Goal: Information Seeking & Learning: Learn about a topic

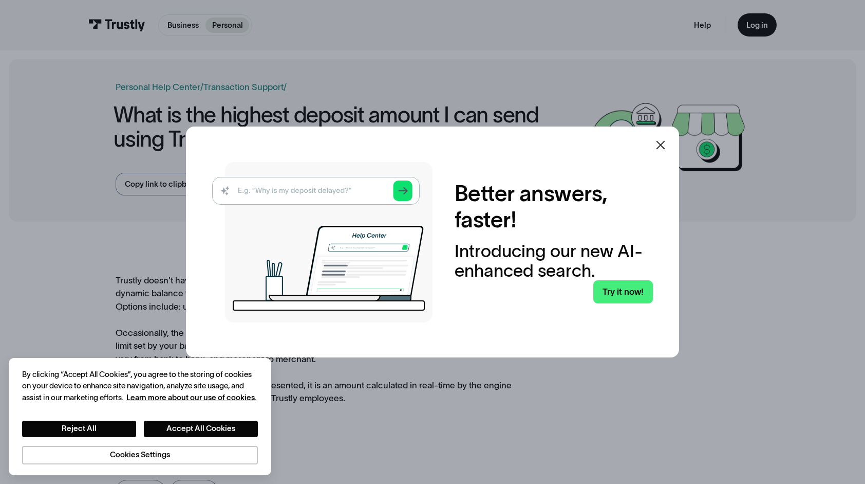
click at [667, 144] on icon at bounding box center [661, 145] width 12 height 12
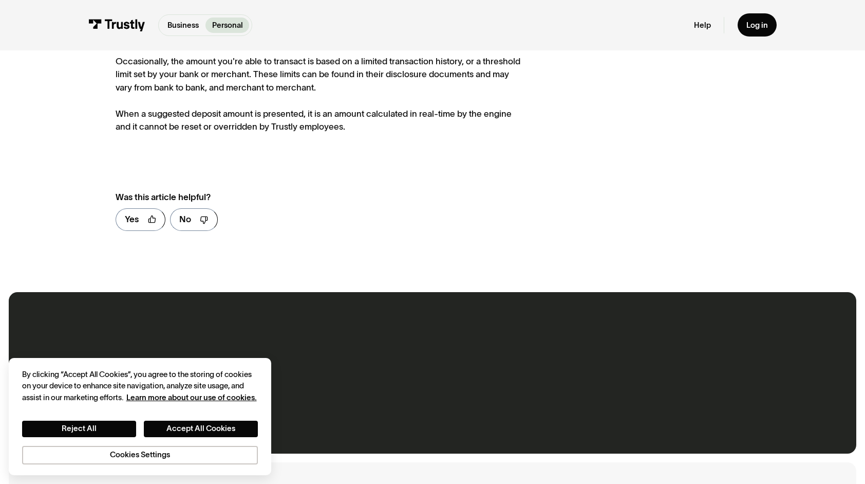
scroll to position [360, 0]
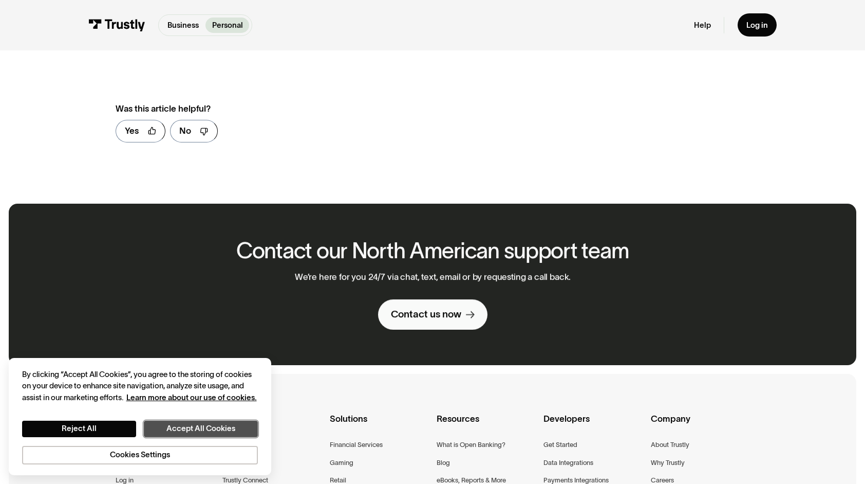
click at [192, 429] on button "Accept All Cookies" at bounding box center [201, 428] width 114 height 16
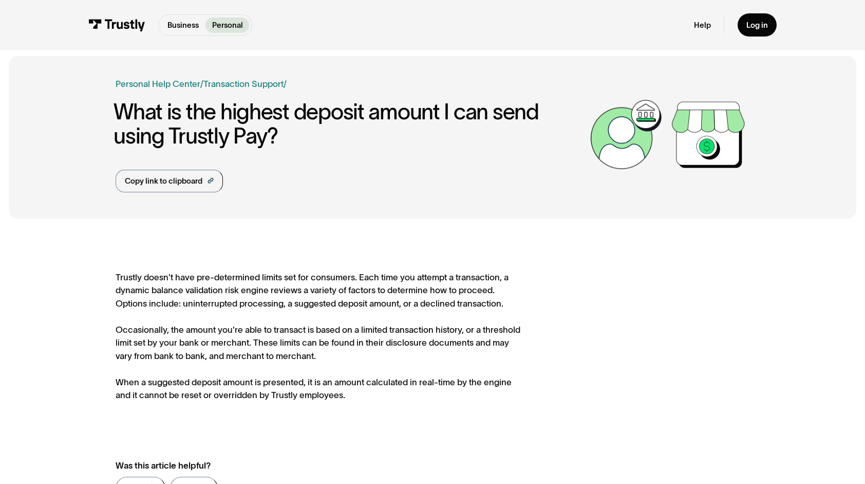
scroll to position [0, 0]
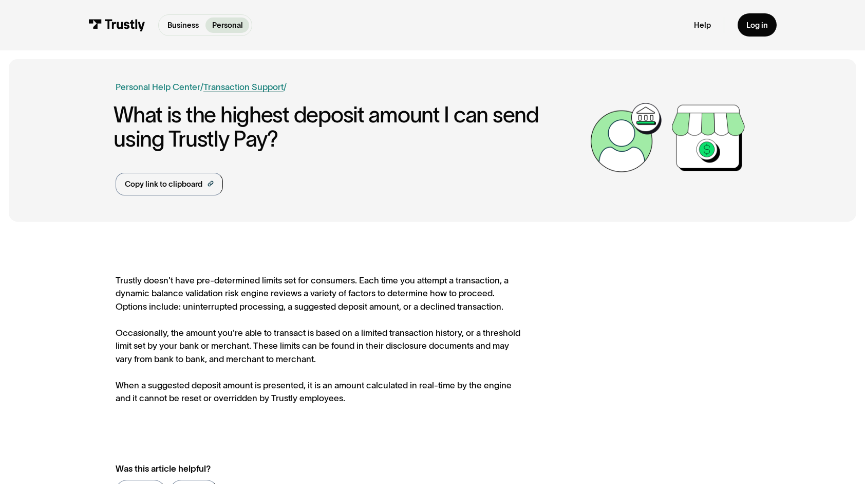
click at [236, 84] on link "Transaction Support" at bounding box center [243, 86] width 80 height 9
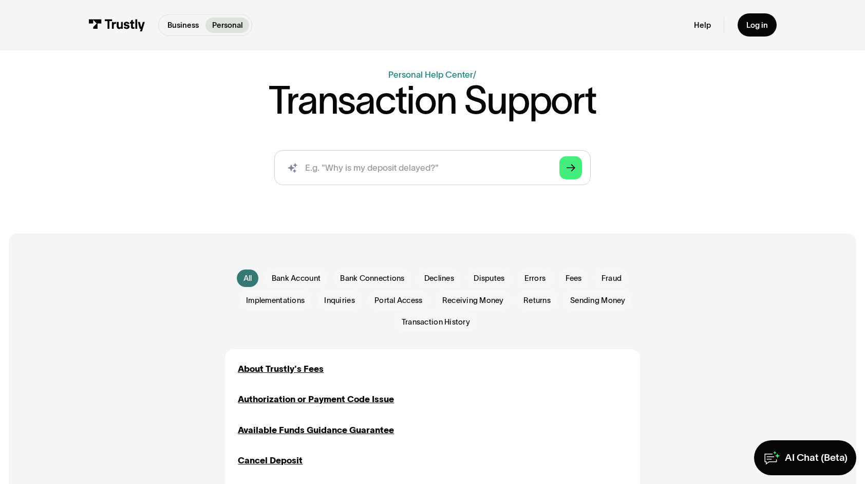
scroll to position [51, 0]
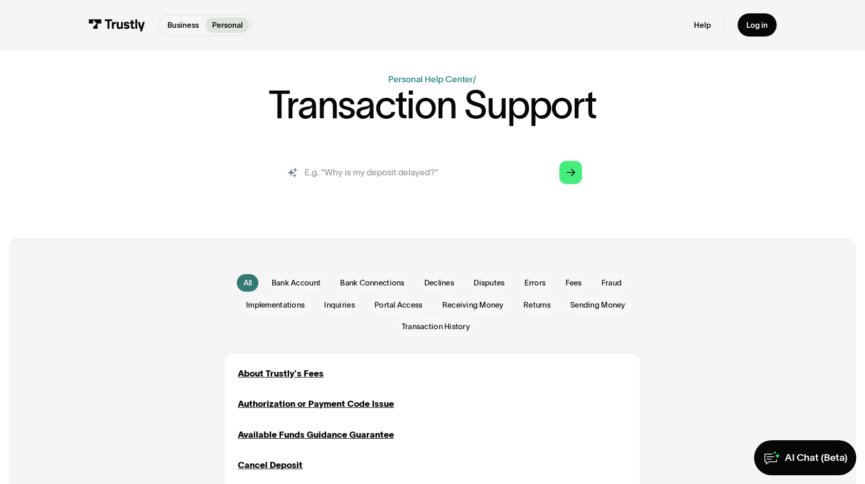
click at [375, 177] on input "search" at bounding box center [432, 172] width 317 height 35
type input "limits"
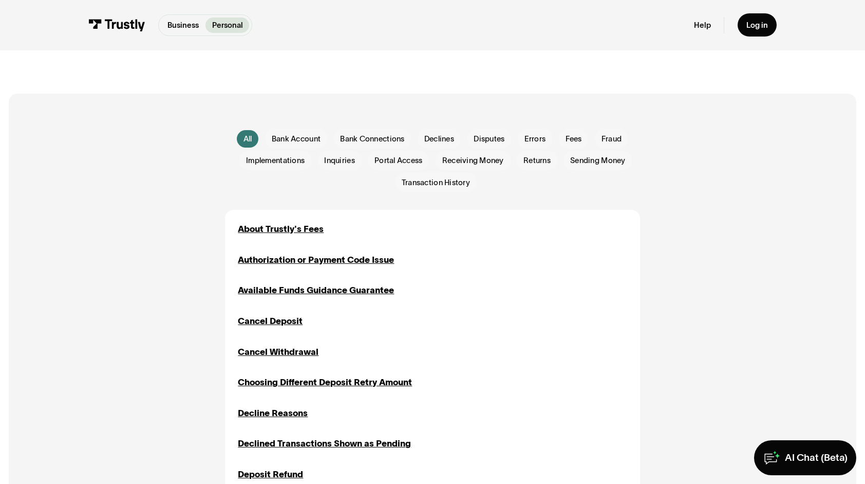
scroll to position [308, 0]
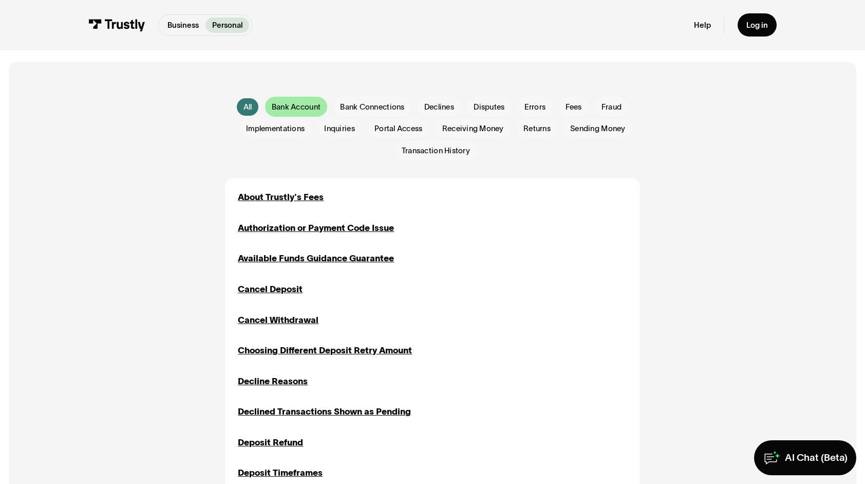
click at [289, 105] on span "Bank Account" at bounding box center [296, 106] width 49 height 11
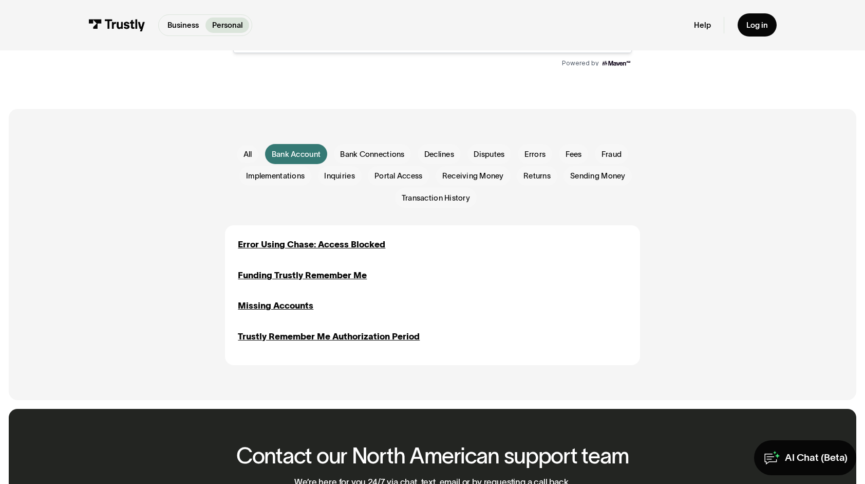
scroll to position [462, 0]
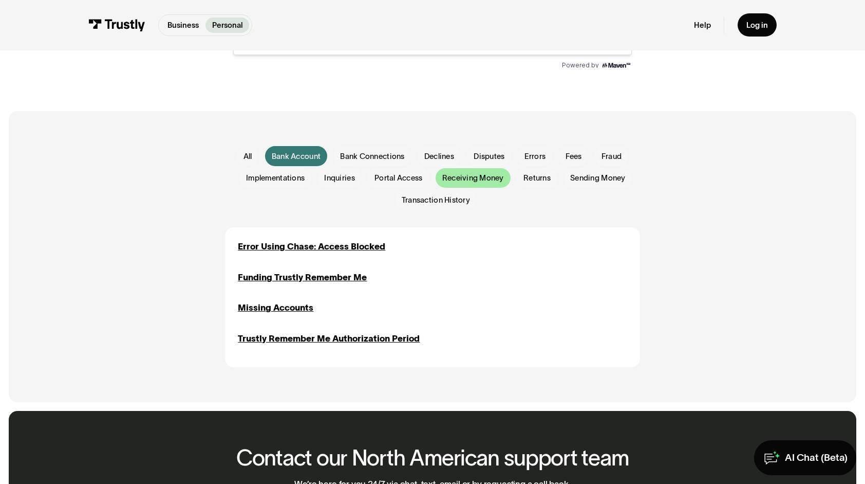
click at [468, 181] on span "Receiving Money" at bounding box center [473, 177] width 62 height 11
